Goal: Check status

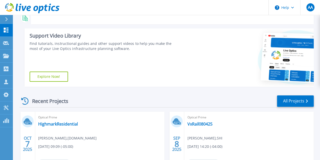
scroll to position [96, 0]
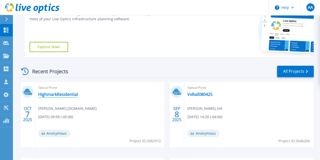
click at [60, 94] on link "HighmarkResidential" at bounding box center [58, 94] width 40 height 5
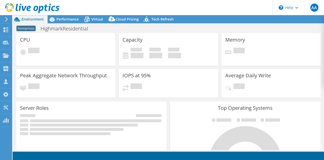
select select "USD"
